Goal: Find contact information: Find contact information

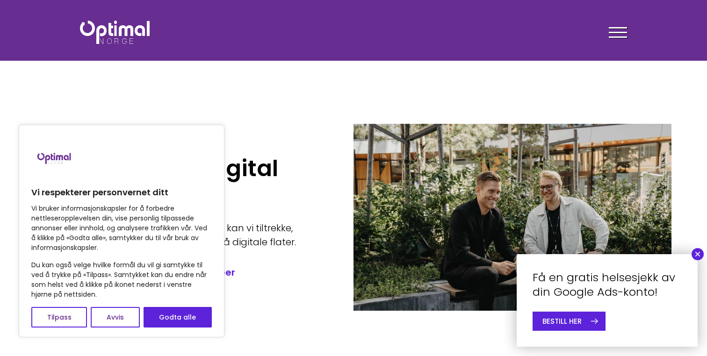
click at [181, 306] on div "Vi bruker informasjonskapsler for å forbedre nettleseropplevelsen din, vise per…" at bounding box center [121, 266] width 181 height 124
click at [181, 323] on button "Godta alle" at bounding box center [178, 317] width 68 height 21
checkbox input "true"
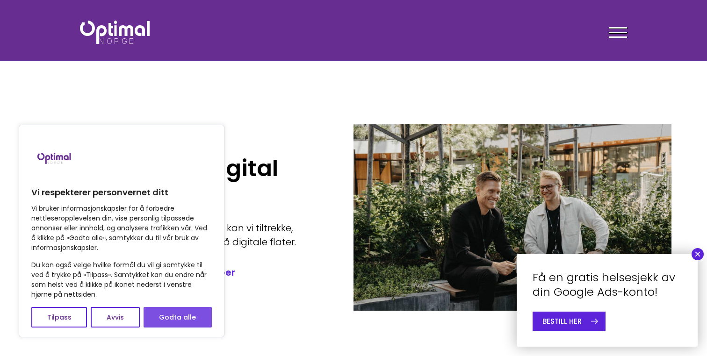
checkbox input "true"
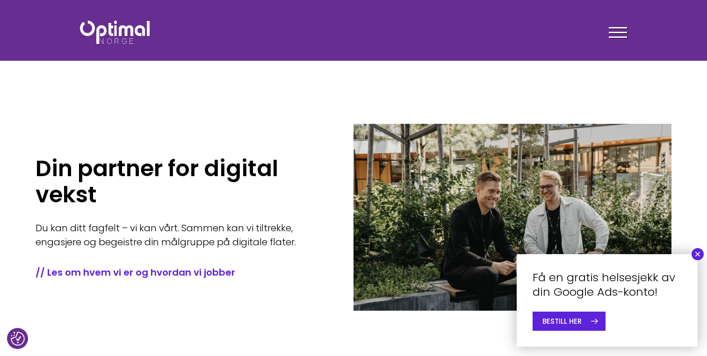
click at [613, 30] on div at bounding box center [618, 33] width 18 height 23
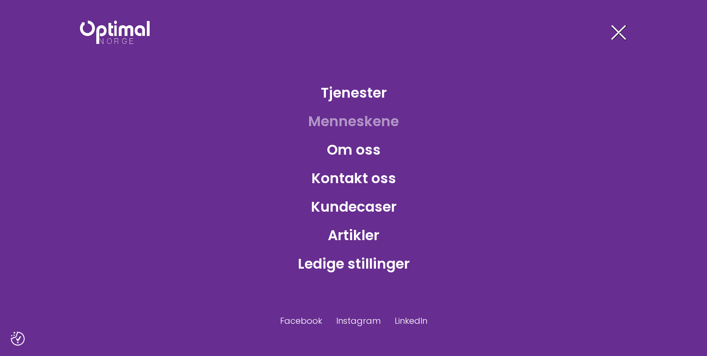
click at [346, 122] on link "Menneskene" at bounding box center [354, 121] width 106 height 30
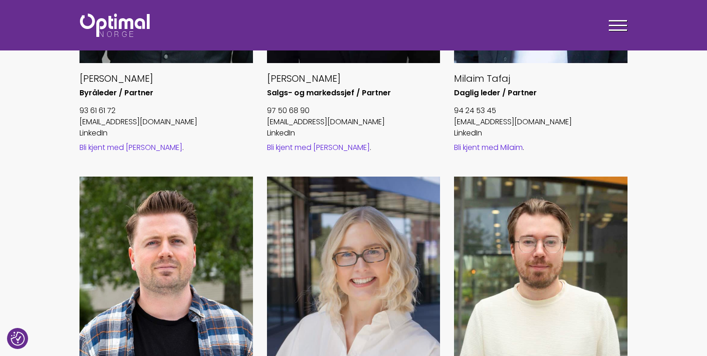
scroll to position [494, 0]
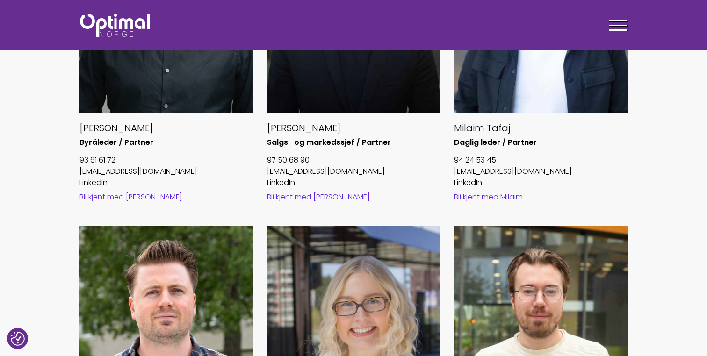
click at [618, 29] on div at bounding box center [618, 26] width 18 height 23
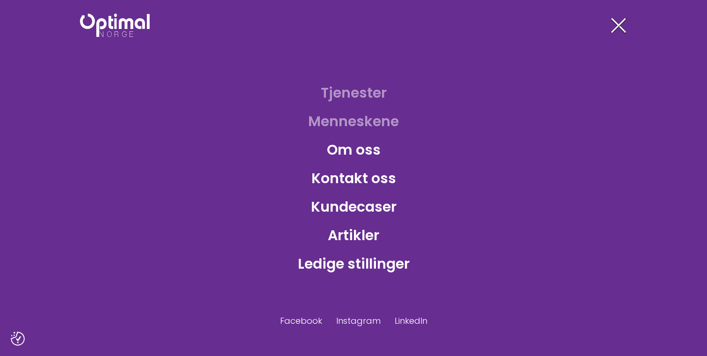
click at [362, 101] on link "Tjenester" at bounding box center [353, 93] width 81 height 30
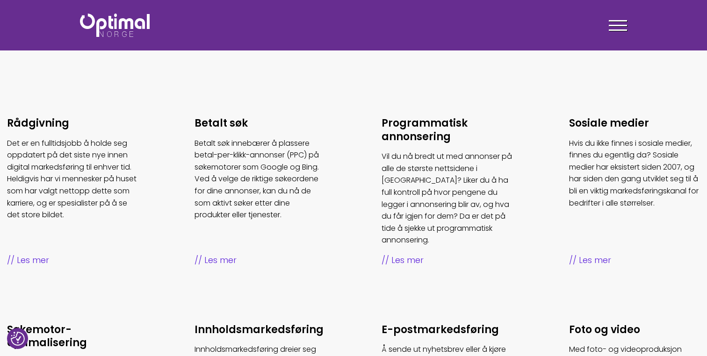
scroll to position [709, 0]
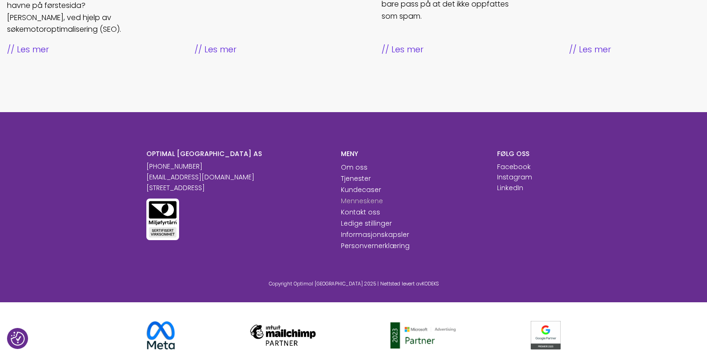
click at [354, 196] on link "Menneskene" at bounding box center [362, 200] width 42 height 9
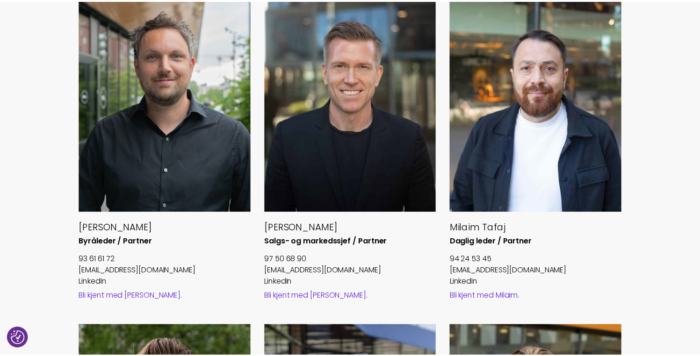
scroll to position [396, 0]
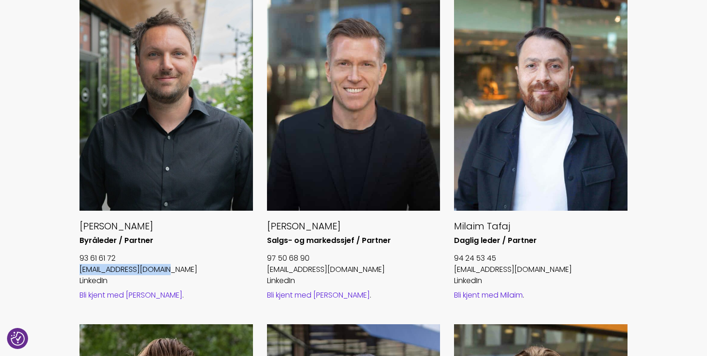
drag, startPoint x: 188, startPoint y: 269, endPoint x: 74, endPoint y: 267, distance: 113.2
click at [74, 267] on div "Håvard Foss Aamodt Byråleder / Partner 93 61 61 72 havard@optimalnorge.no Linke…" at bounding box center [166, 159] width 188 height 330
copy link "havard@optimalnorge.no"
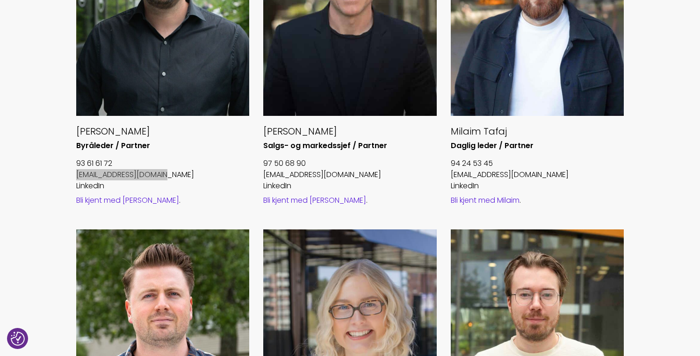
scroll to position [811, 0]
